Goal: Information Seeking & Learning: Understand process/instructions

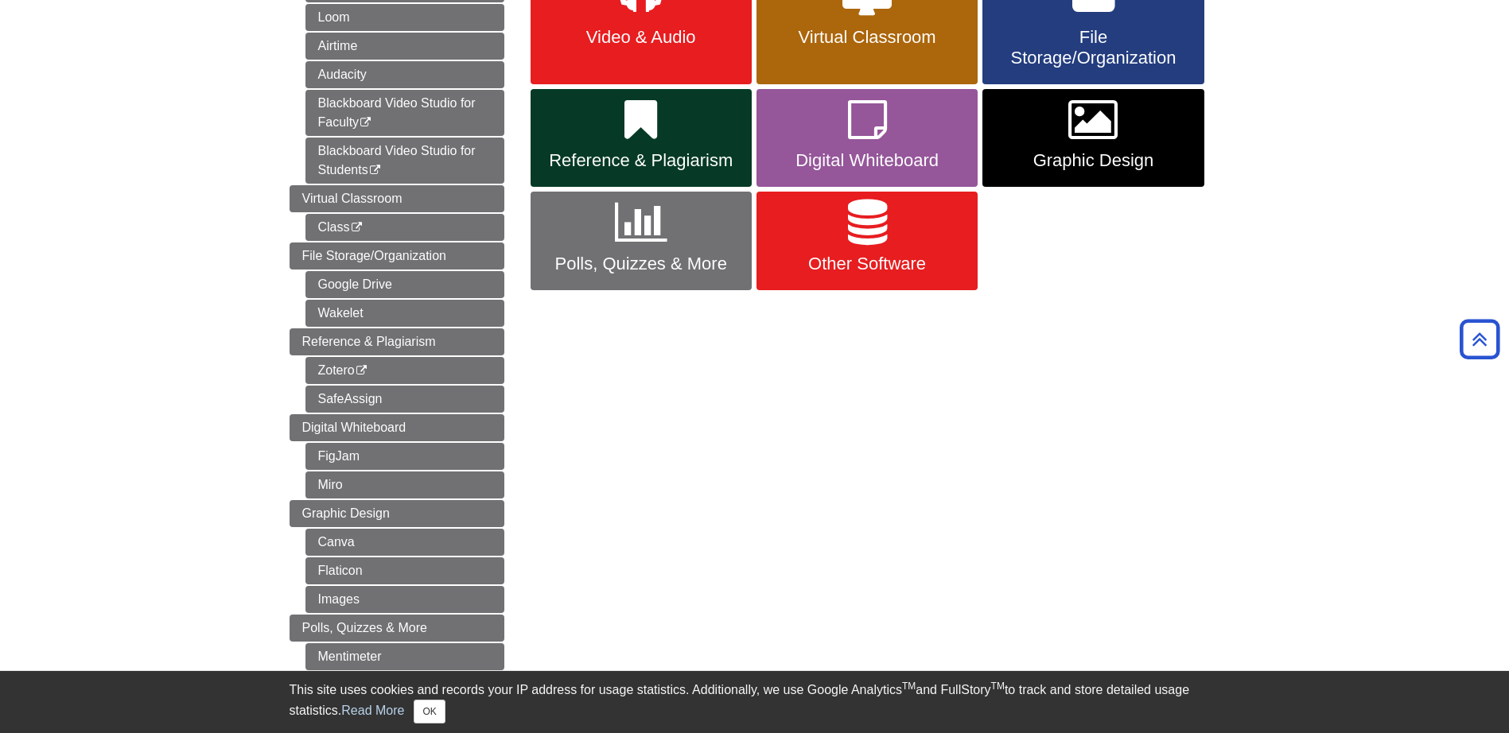
scroll to position [292, 0]
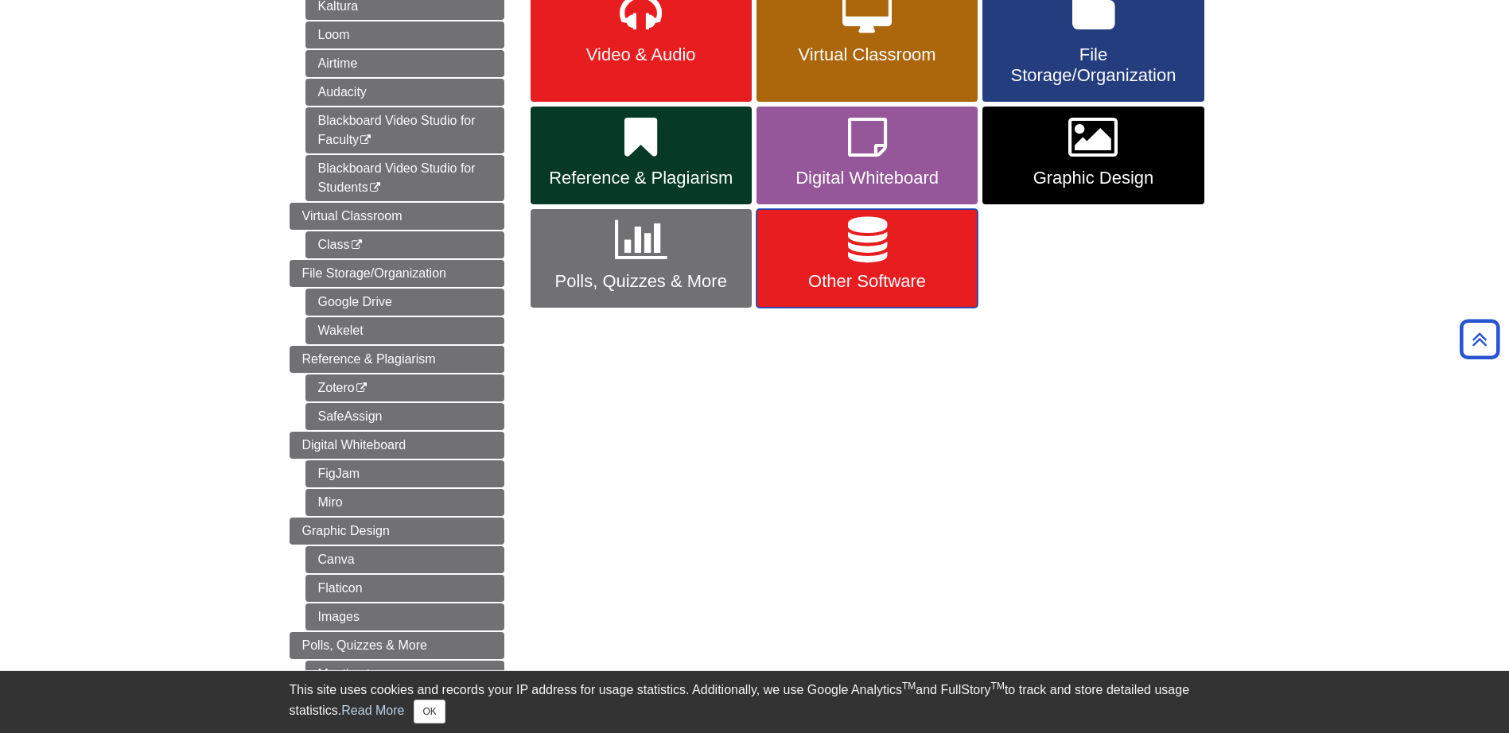
click at [859, 274] on span "Other Software" at bounding box center [866, 281] width 197 height 21
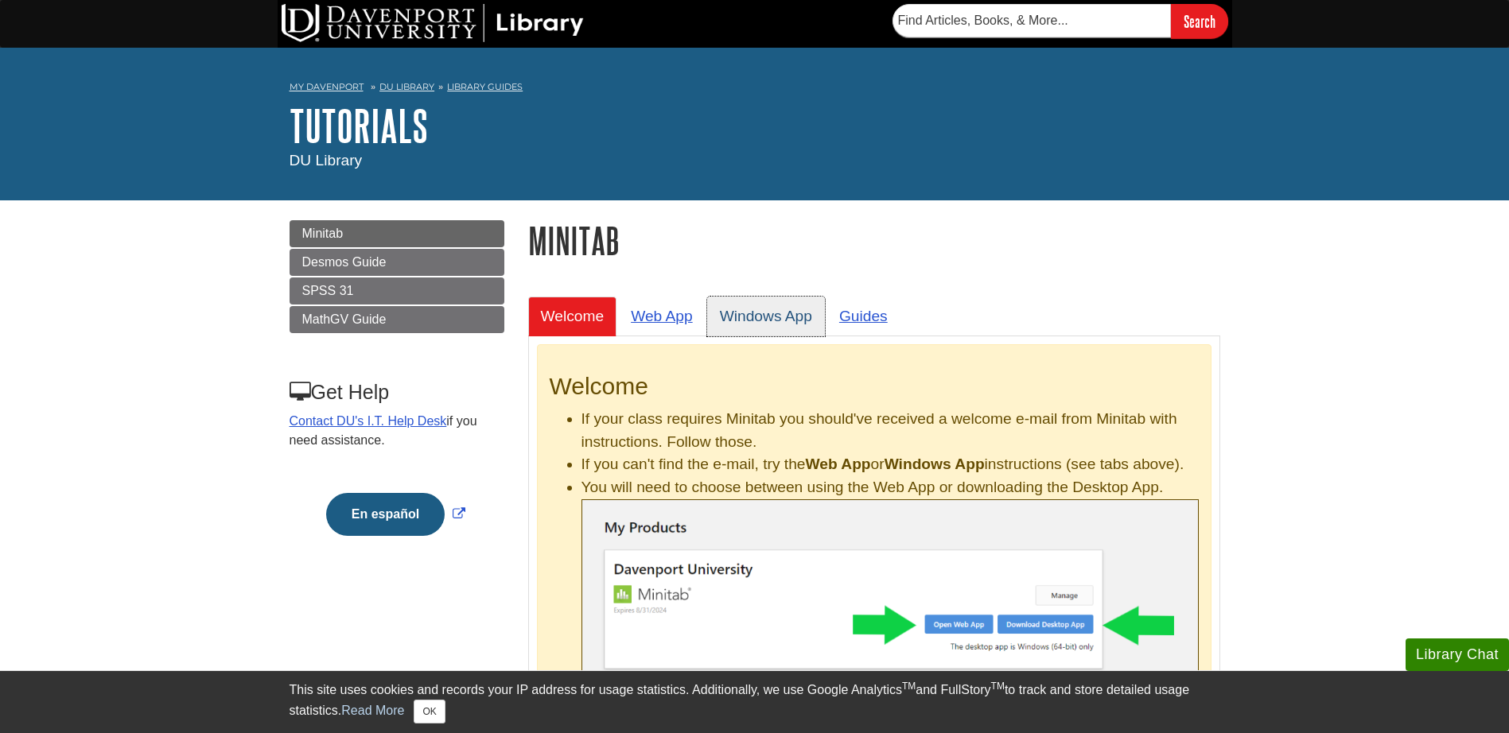
click at [772, 313] on link "Windows App" at bounding box center [766, 316] width 118 height 39
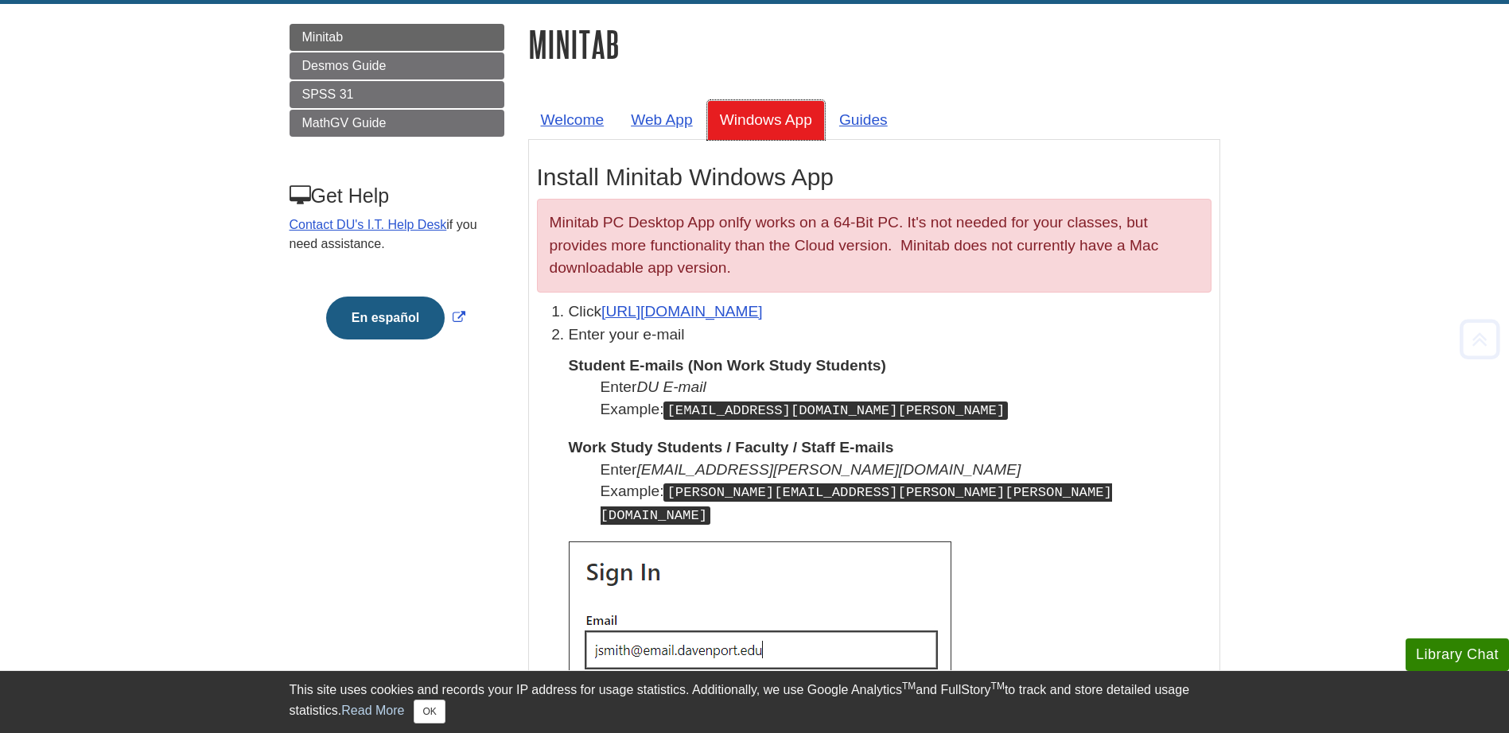
scroll to position [212, 0]
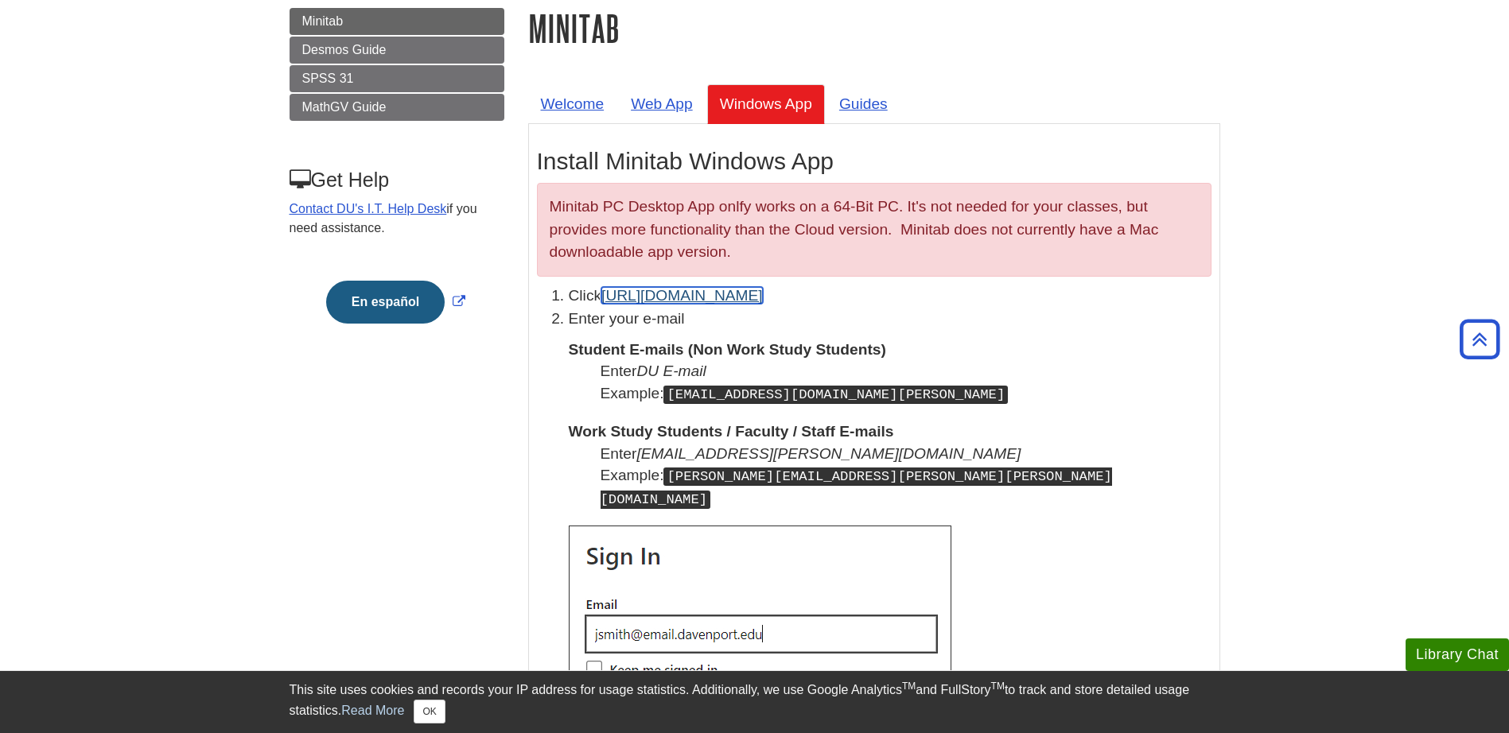
click at [711, 298] on link "[URL][DOMAIN_NAME]" at bounding box center [681, 295] width 161 height 17
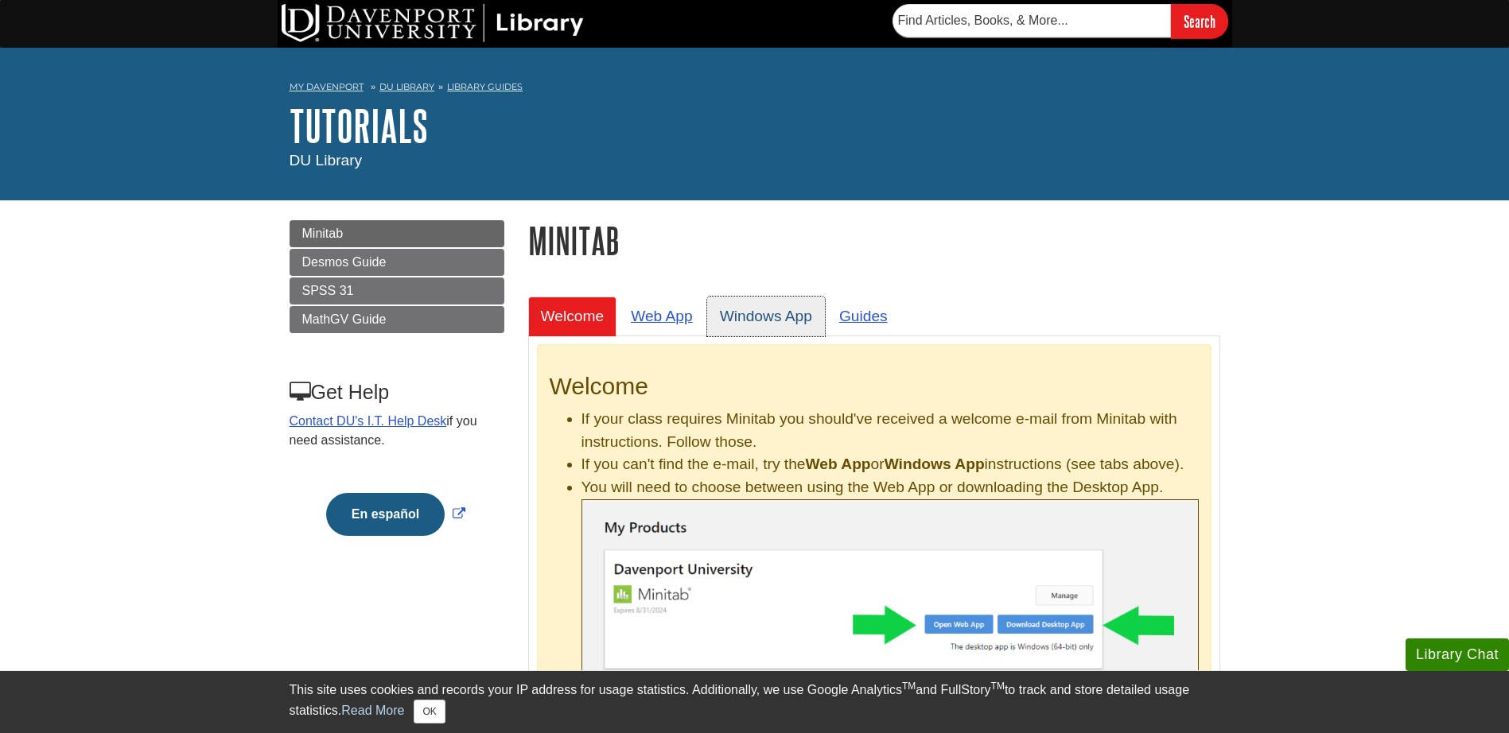
click at [775, 318] on link "Windows App" at bounding box center [766, 316] width 118 height 39
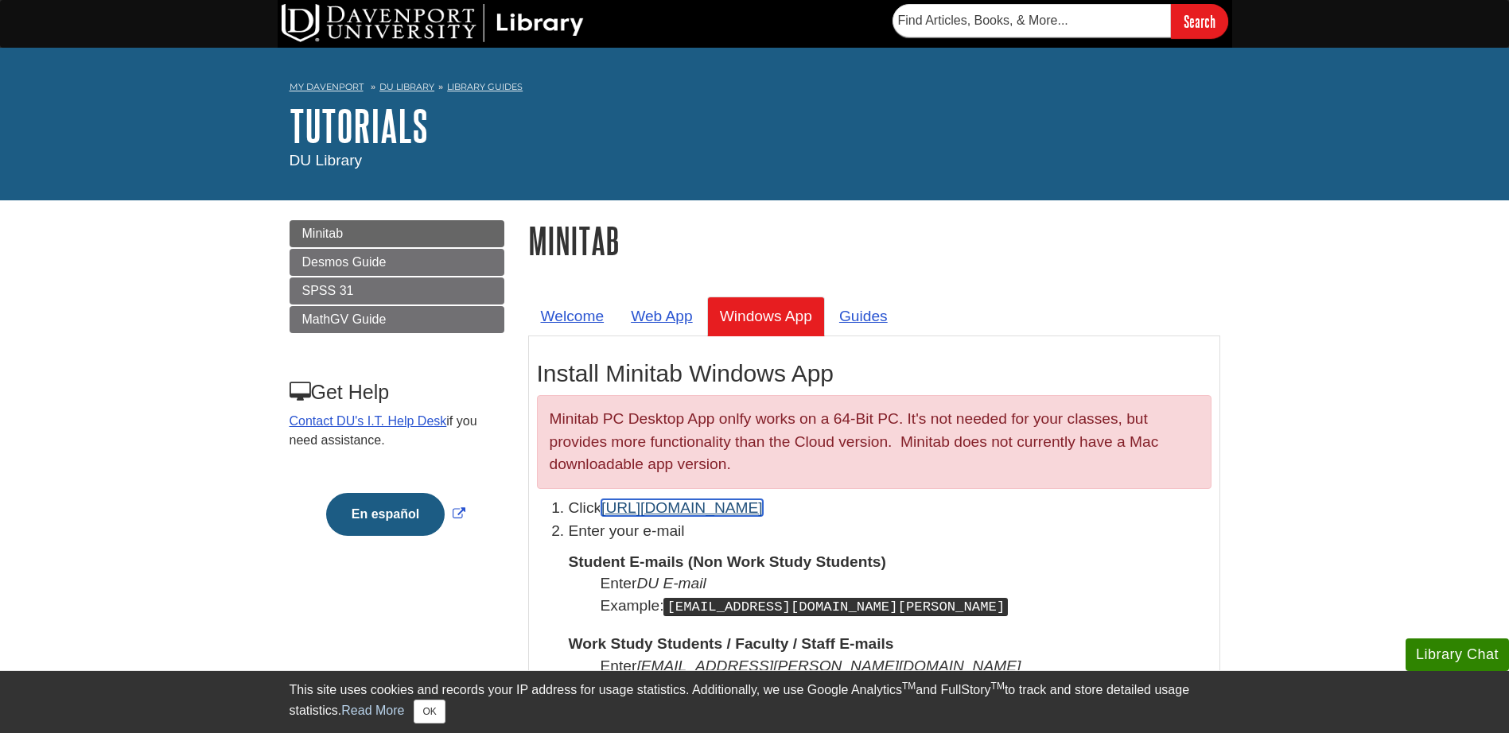
click at [697, 512] on link "[URL][DOMAIN_NAME]" at bounding box center [681, 508] width 161 height 17
